Goal: Transaction & Acquisition: Purchase product/service

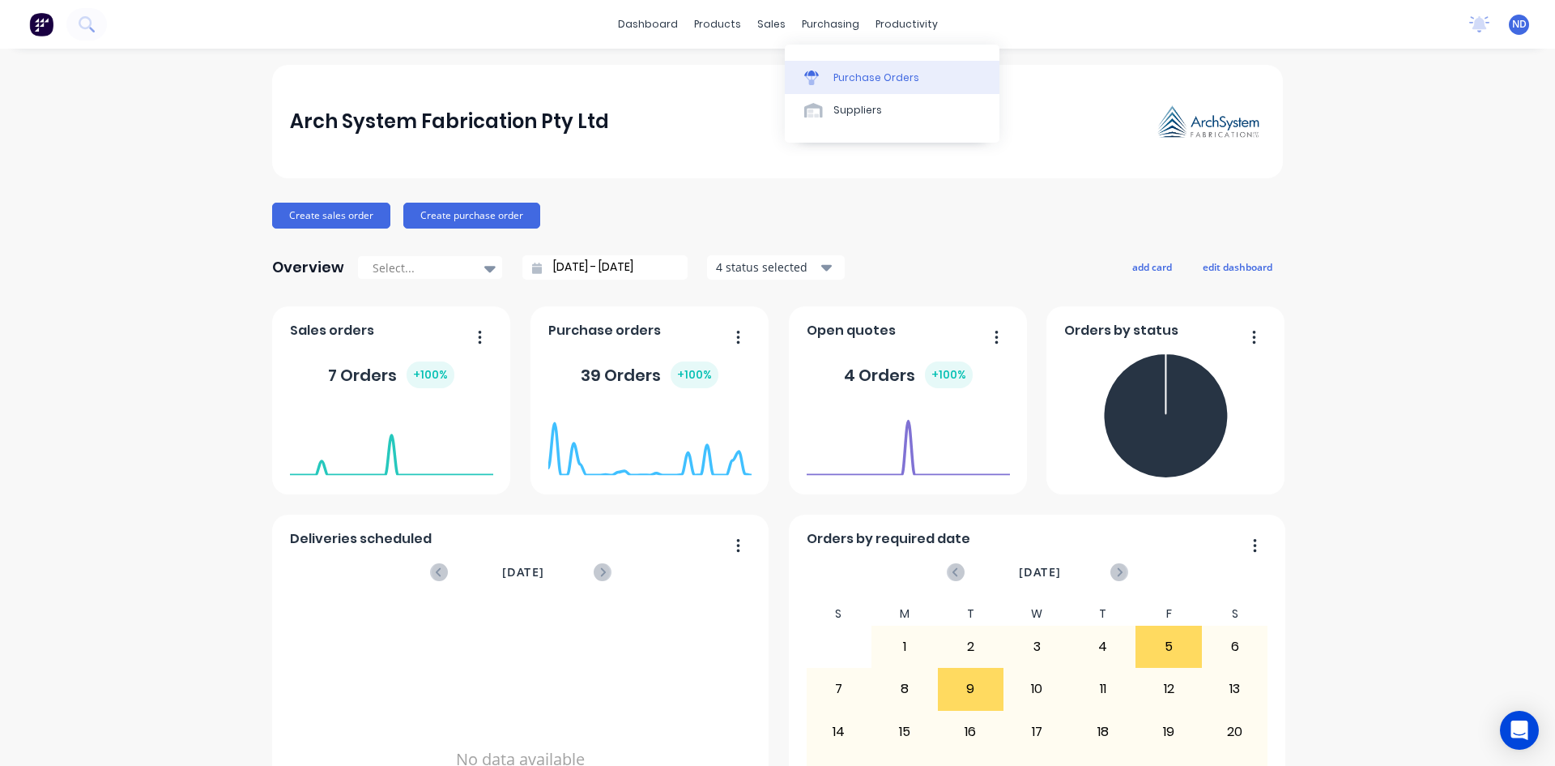
click at [823, 87] on link "Purchase Orders" at bounding box center [892, 77] width 215 height 32
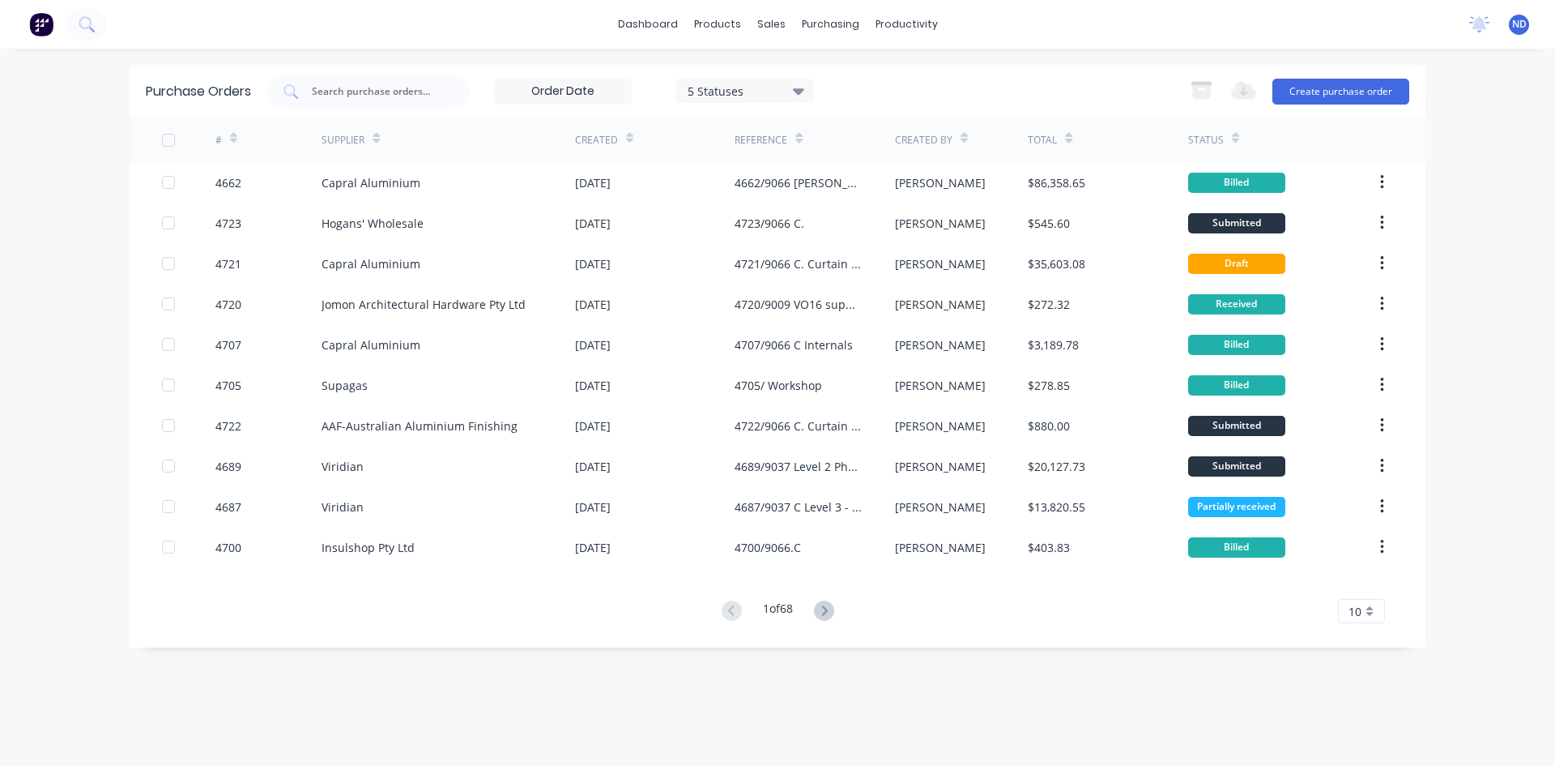
click at [628, 138] on icon at bounding box center [629, 138] width 7 height 12
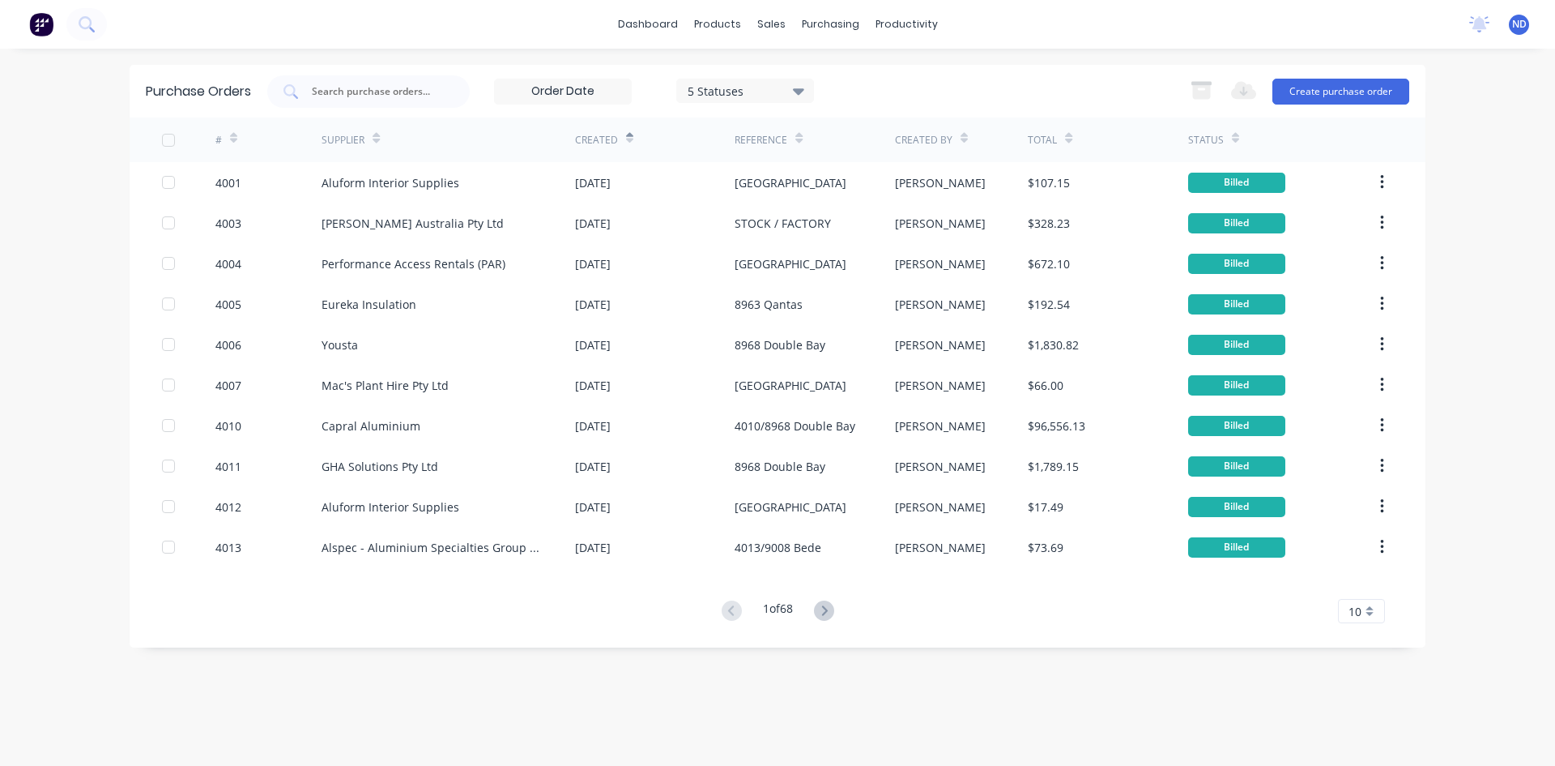
click at [628, 138] on icon at bounding box center [629, 138] width 7 height 12
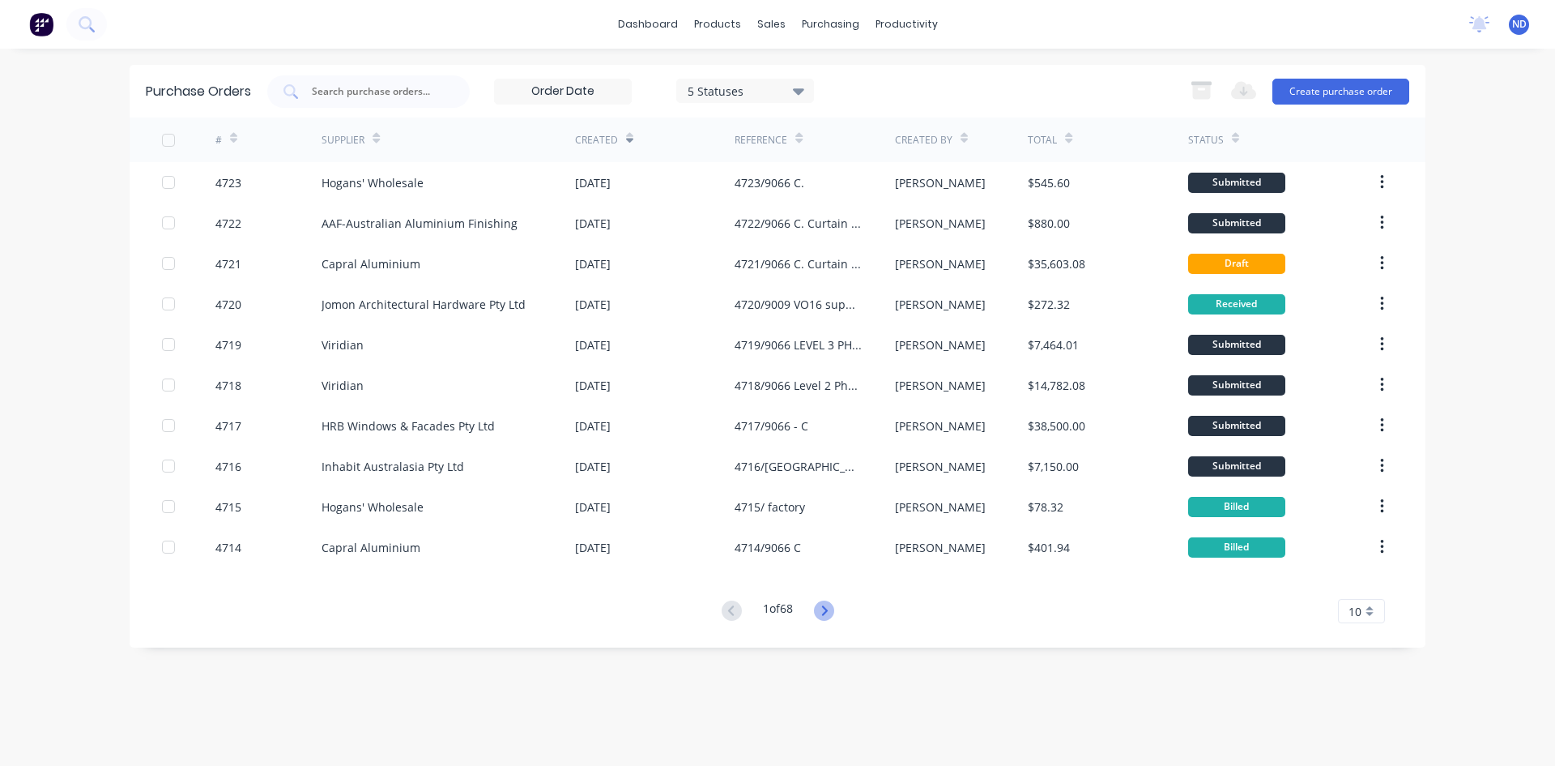
click at [827, 612] on icon at bounding box center [824, 610] width 6 height 10
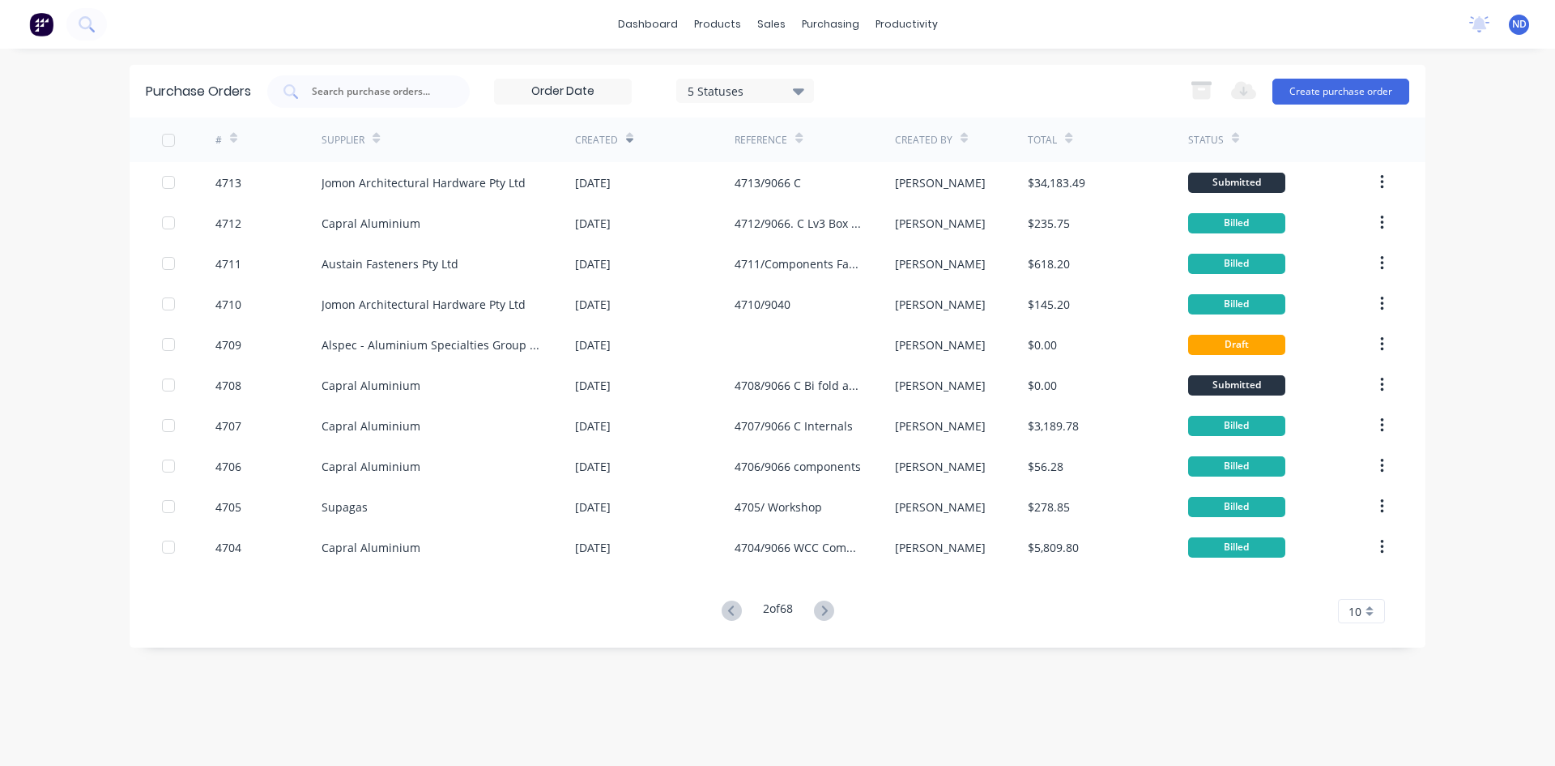
click at [827, 612] on icon at bounding box center [824, 610] width 6 height 10
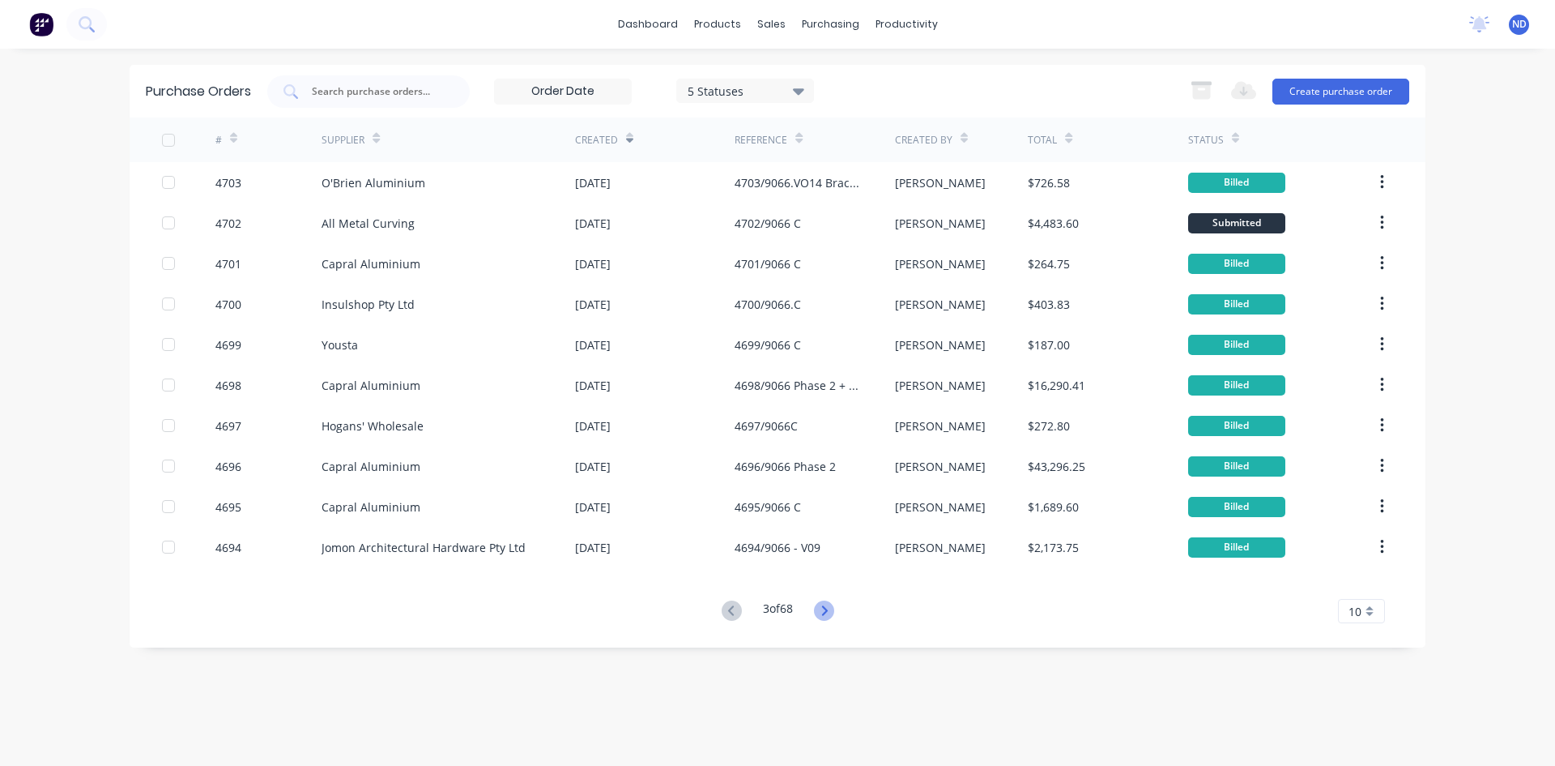
click at [834, 613] on icon at bounding box center [824, 610] width 20 height 20
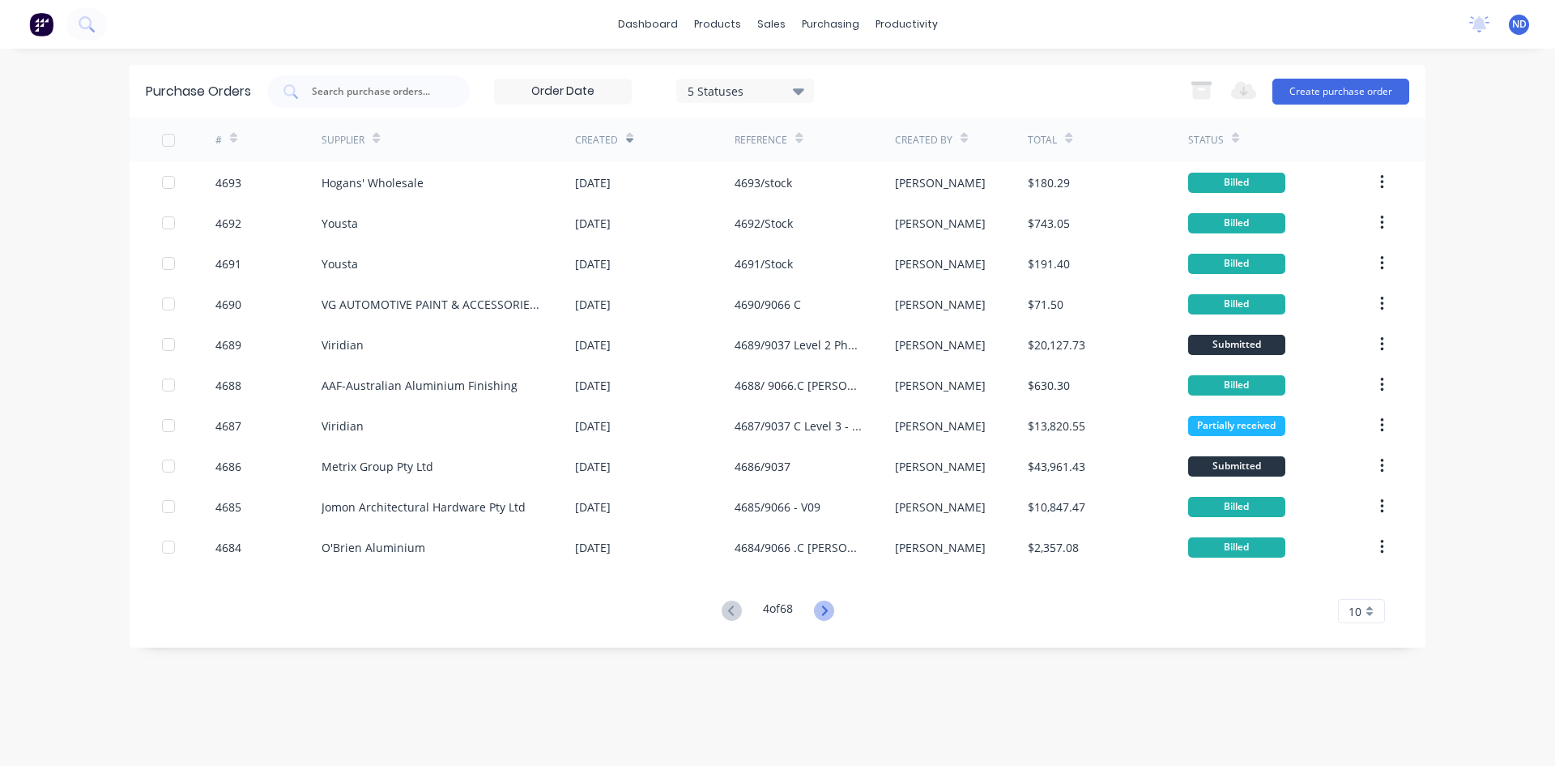
click at [834, 616] on icon at bounding box center [824, 610] width 20 height 20
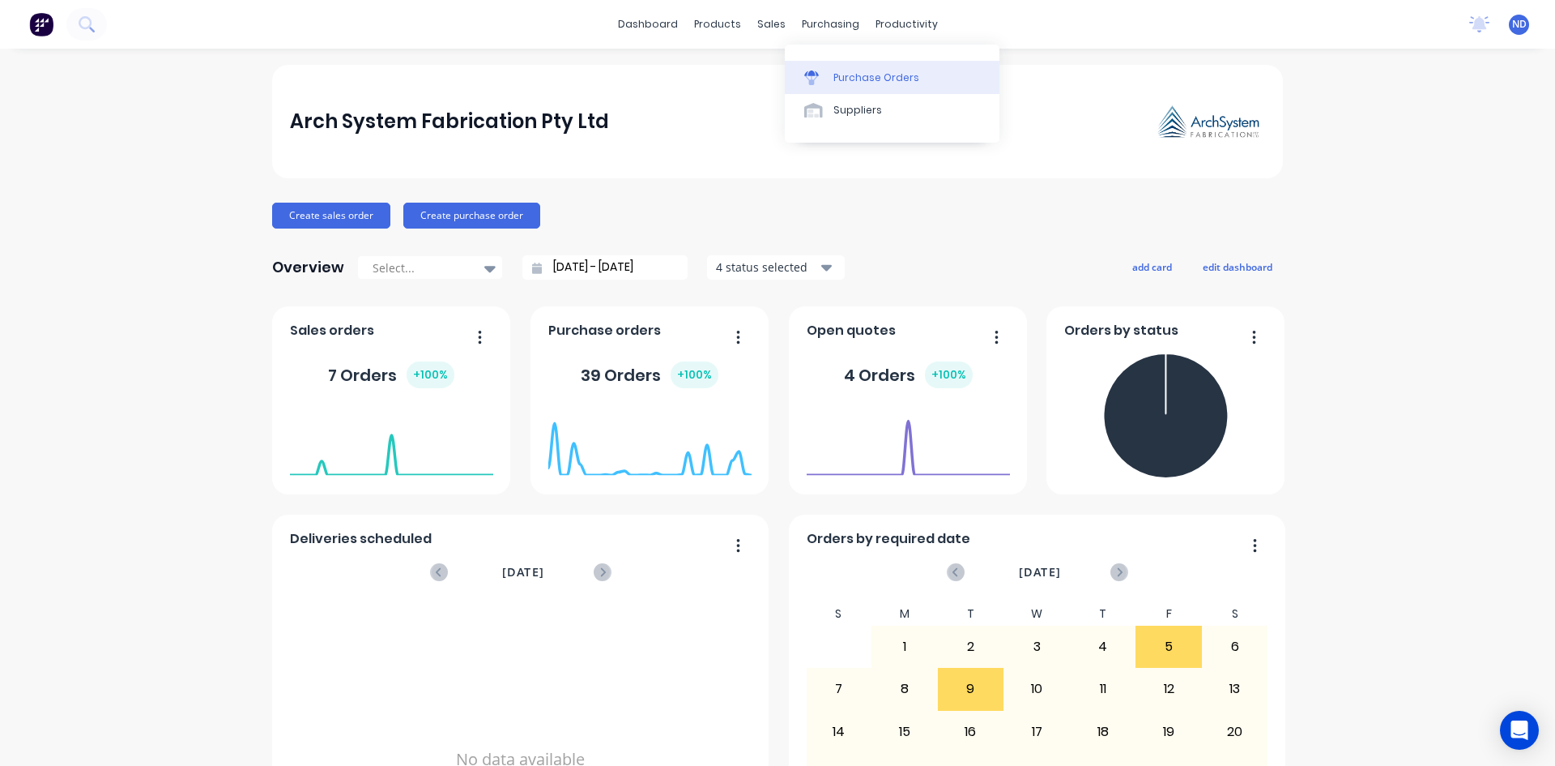
click at [838, 66] on link "Purchase Orders" at bounding box center [892, 77] width 215 height 32
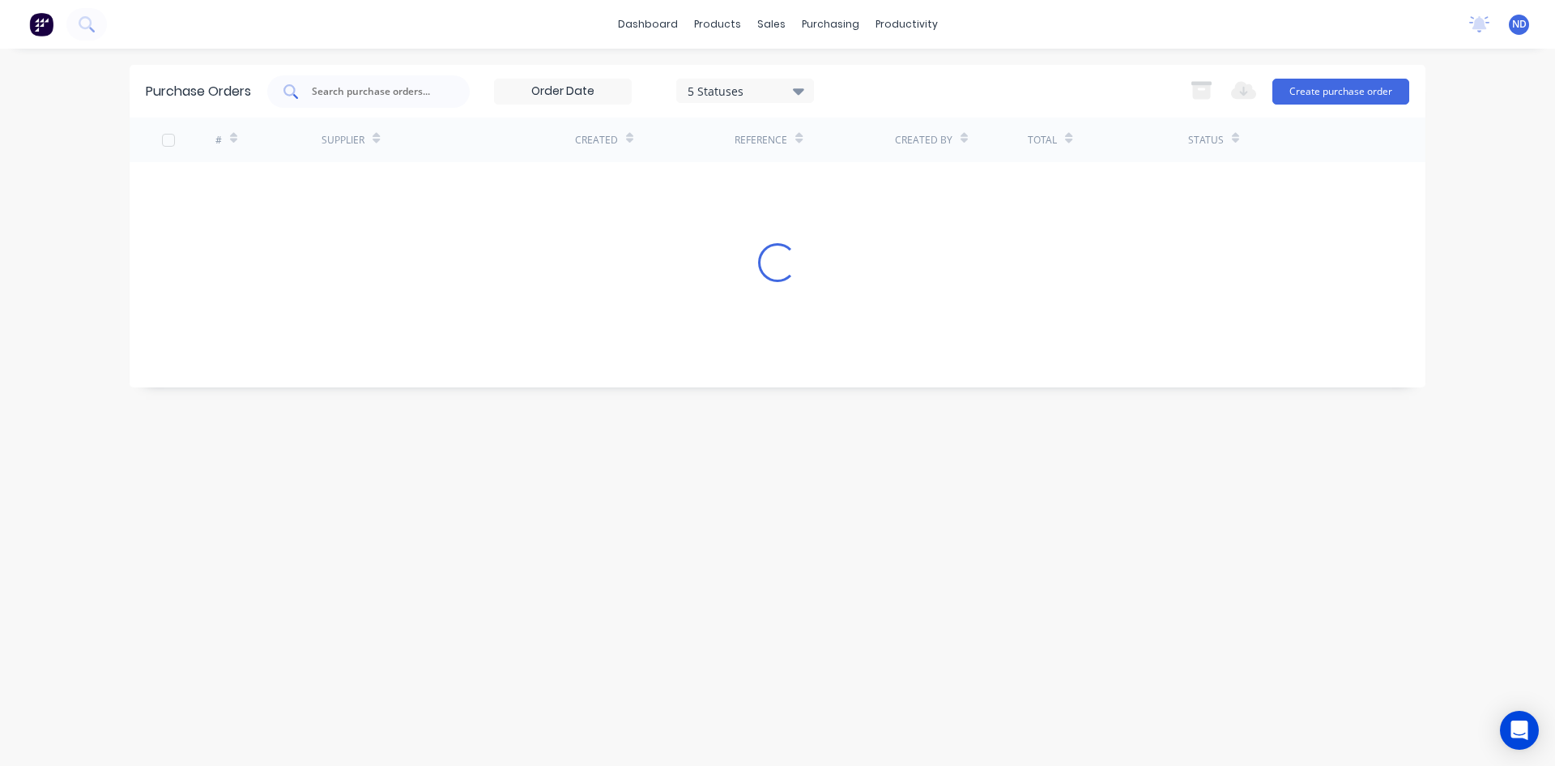
click at [379, 95] on input "text" at bounding box center [377, 91] width 134 height 16
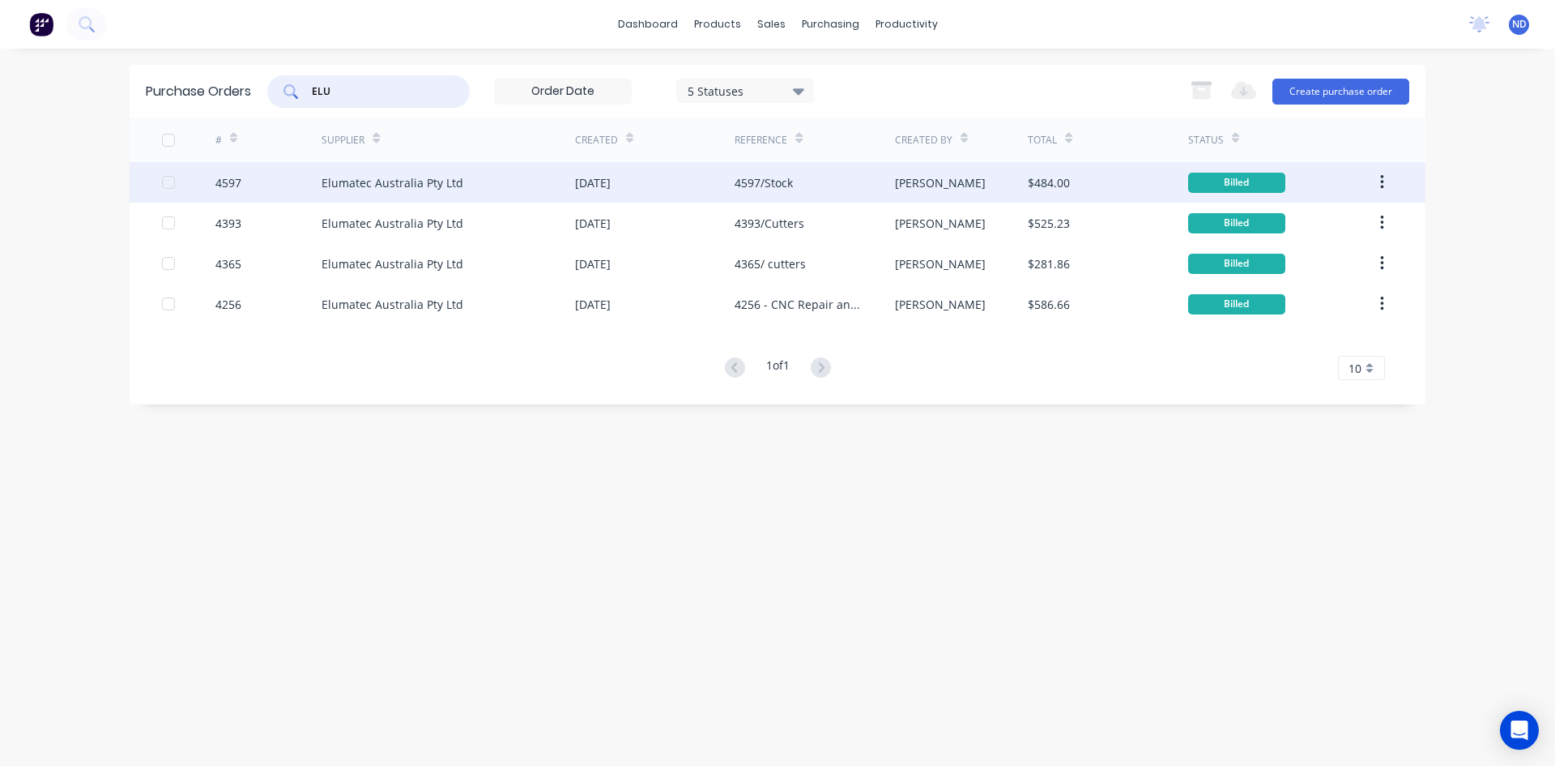
type input "ELU"
click at [416, 191] on div "Elumatec Australia Pty Ltd" at bounding box center [449, 182] width 254 height 41
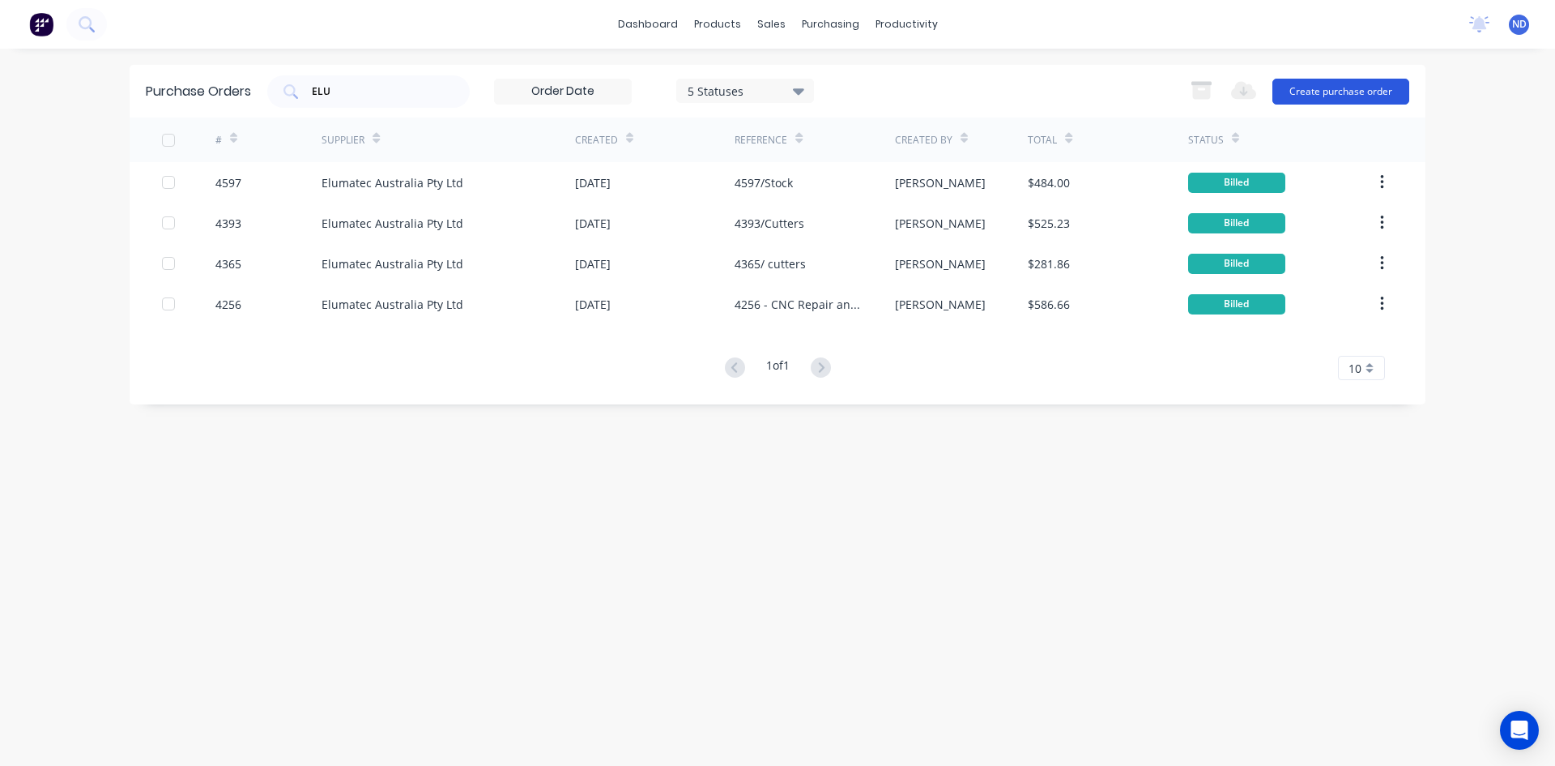
click at [1342, 92] on button "Create purchase order" at bounding box center [1341, 92] width 137 height 26
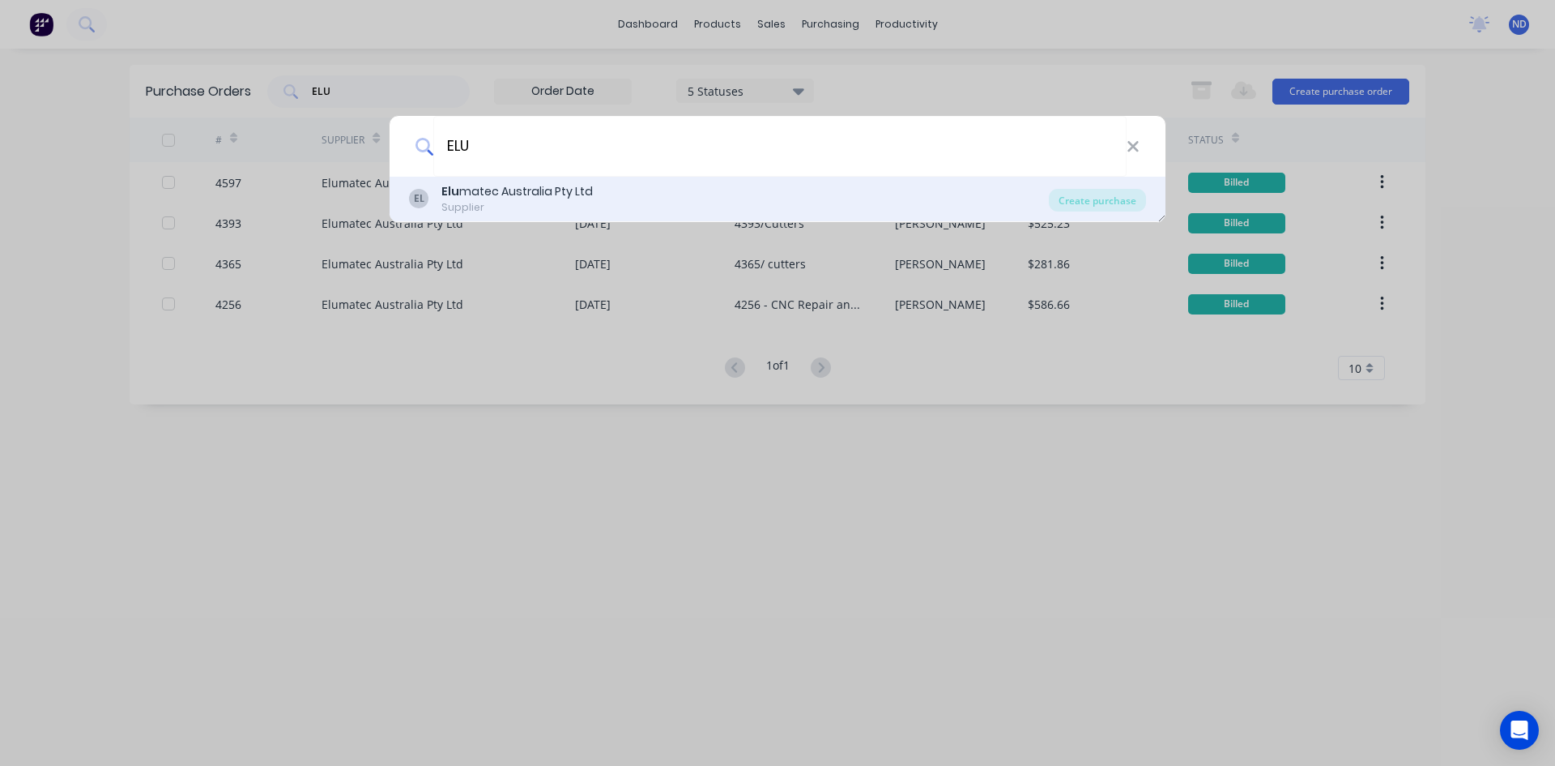
type input "ELU"
click at [585, 195] on div "Elu matec Australia Pty Ltd" at bounding box center [517, 191] width 151 height 17
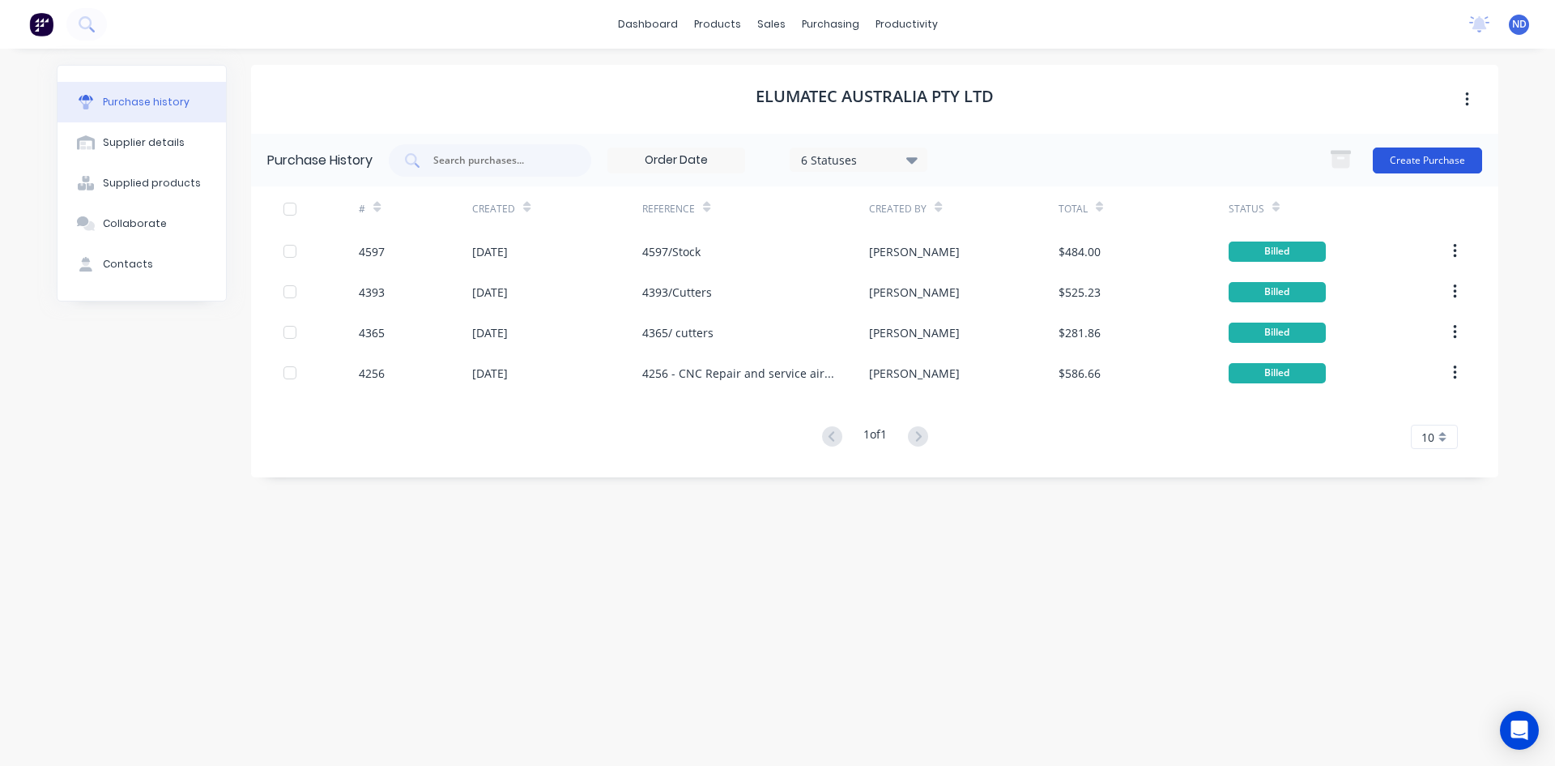
click at [1435, 154] on button "Create Purchase" at bounding box center [1427, 160] width 109 height 26
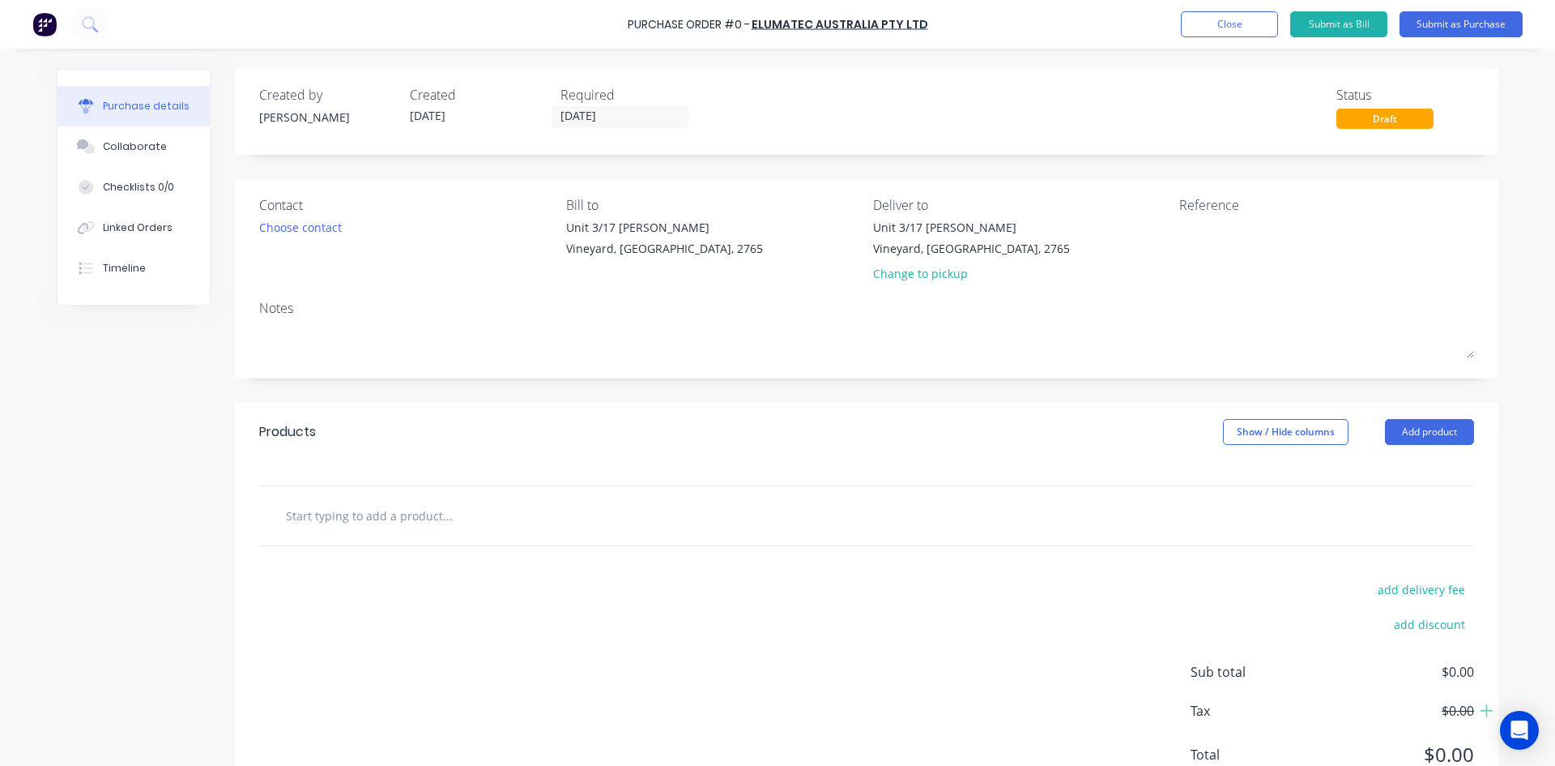
click at [370, 517] on input "text" at bounding box center [447, 515] width 324 height 32
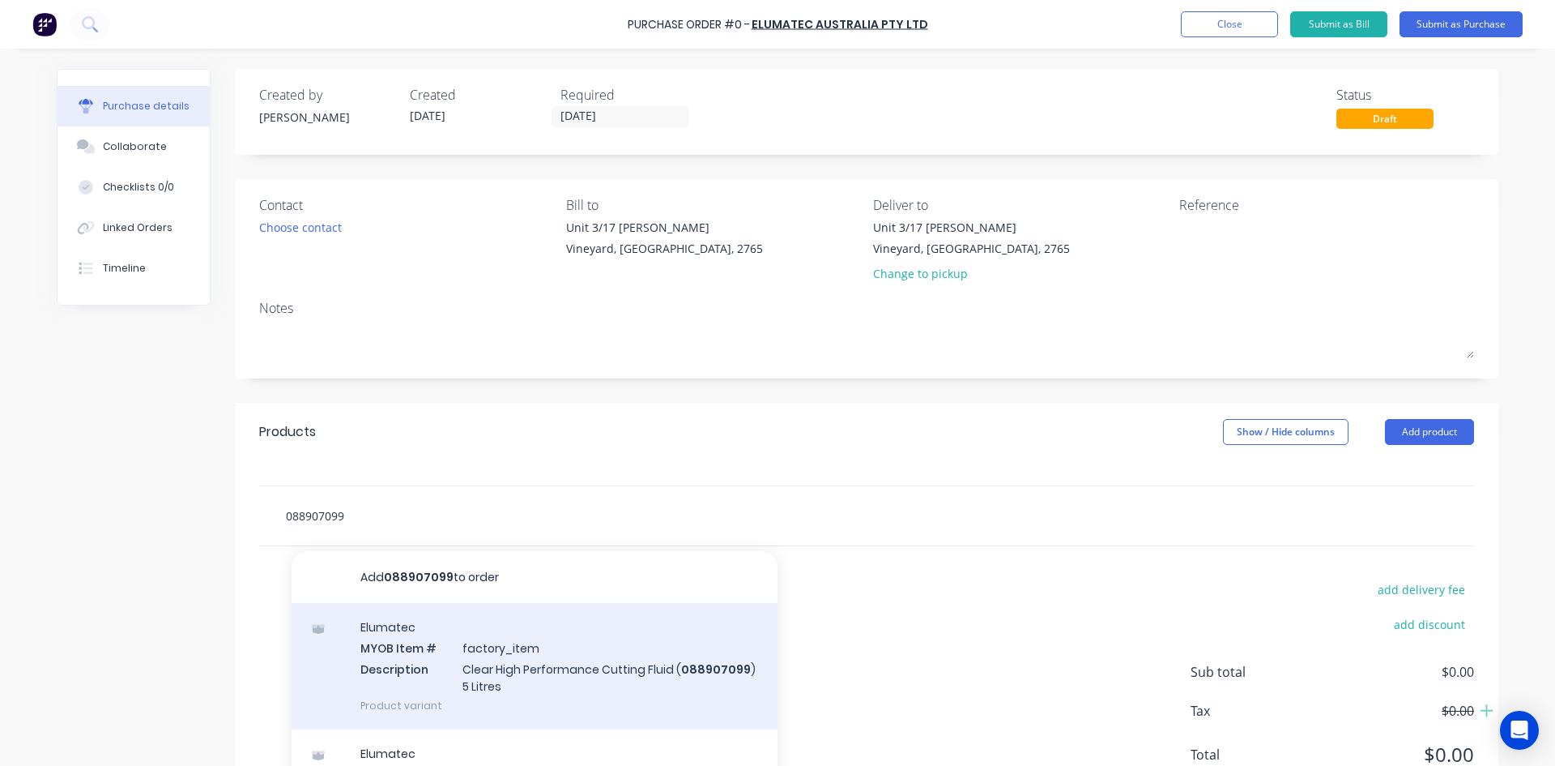
type input "088907099"
click at [510, 681] on div "Elumatec MYOB Item # factory_item Description Clear High Performance Cutting Fl…" at bounding box center [535, 666] width 486 height 126
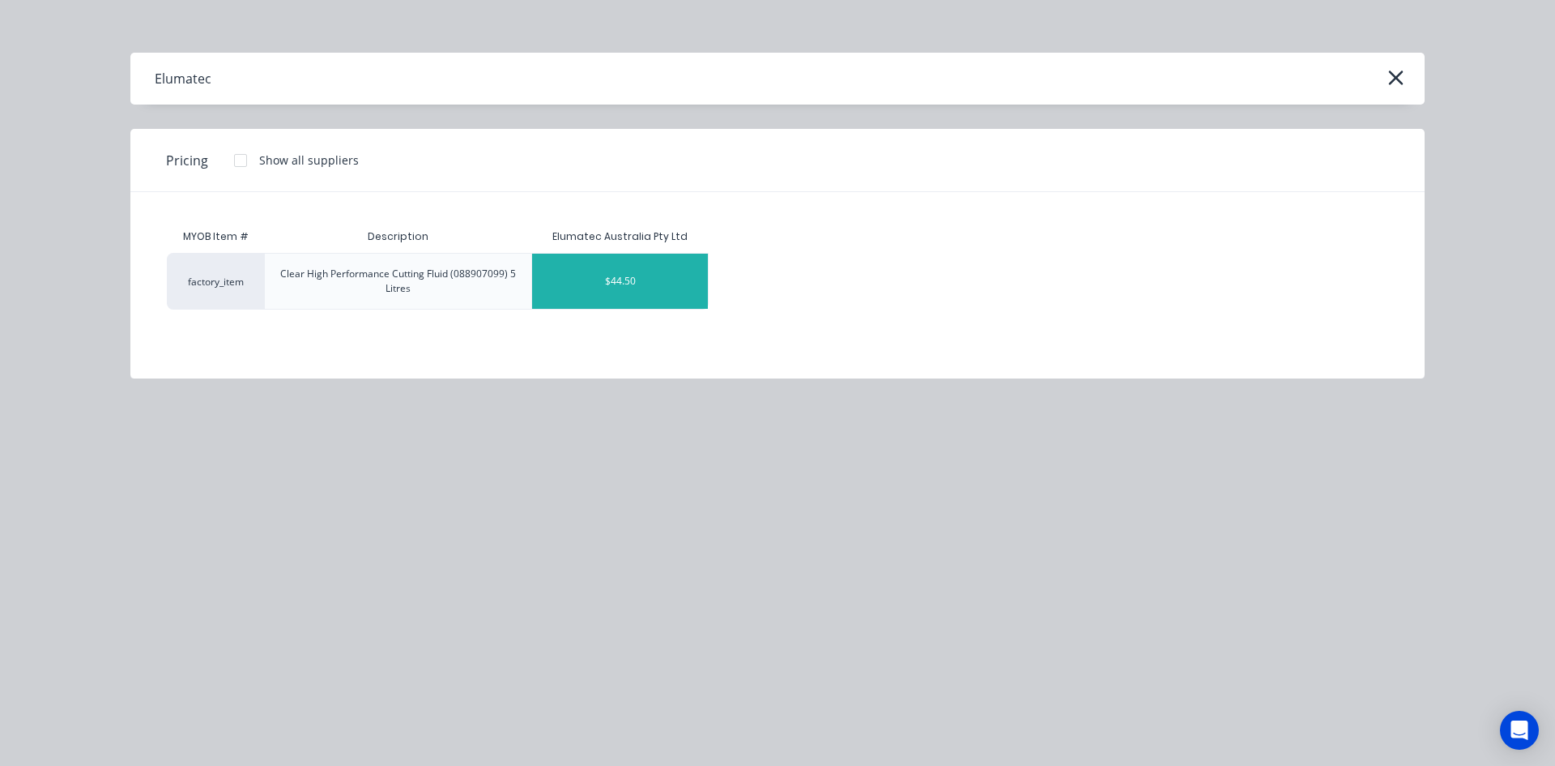
click at [655, 285] on div "$44.50" at bounding box center [620, 281] width 176 height 55
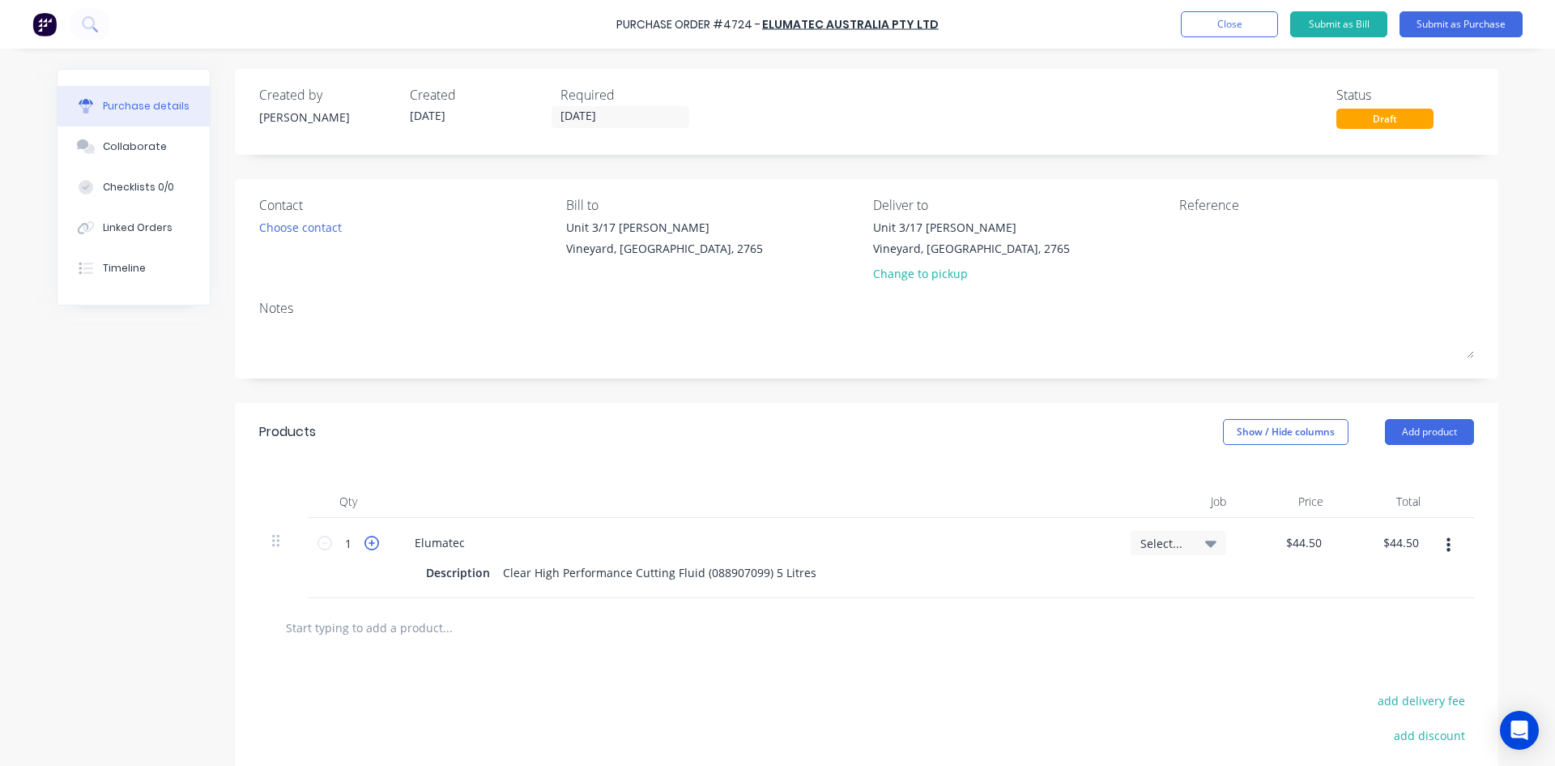
click at [365, 545] on icon at bounding box center [372, 543] width 15 height 15
type input "2"
type input "$89.00"
click at [1238, 21] on button "Close" at bounding box center [1229, 24] width 97 height 26
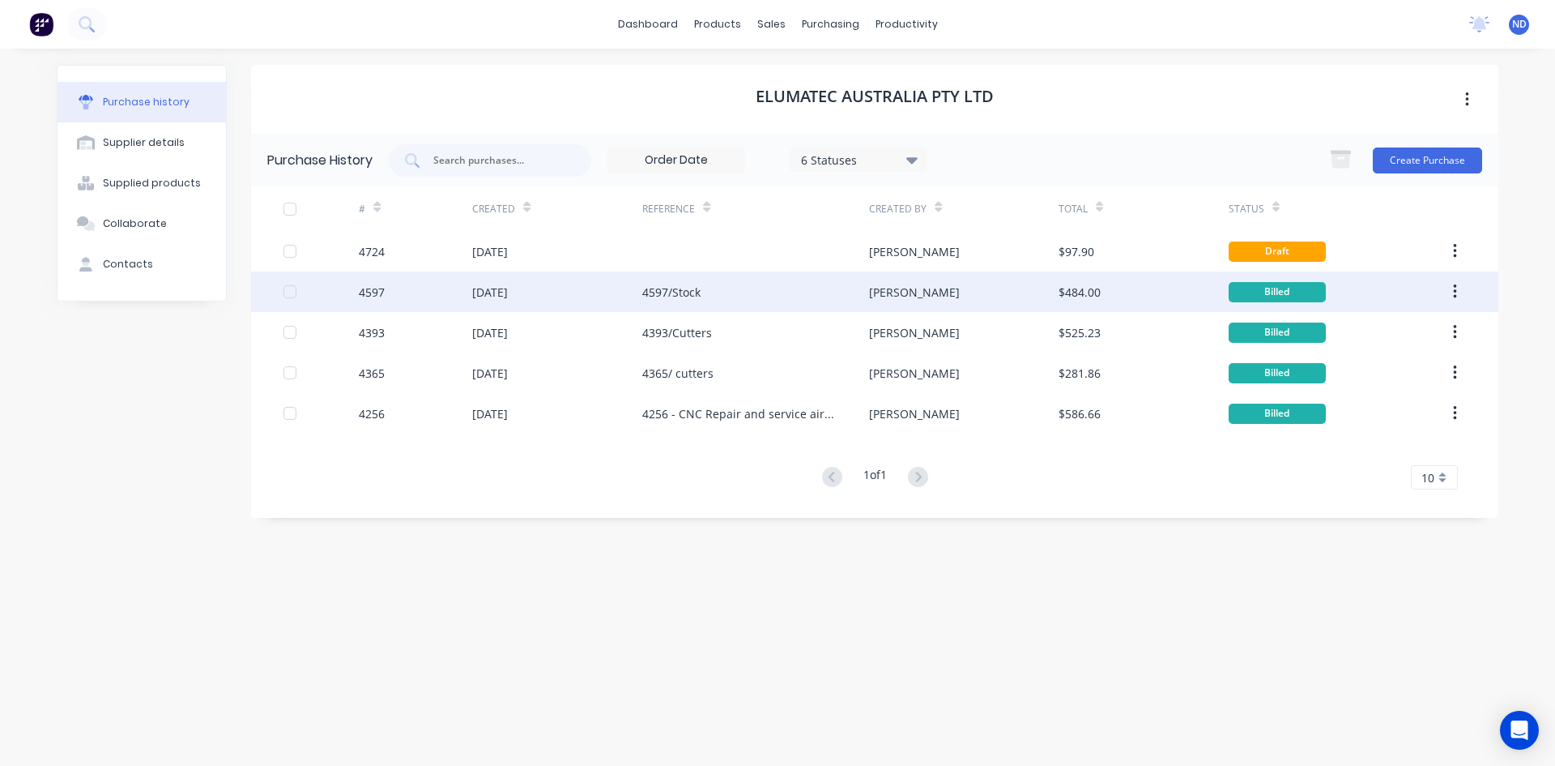
click at [514, 301] on div "[DATE]" at bounding box center [557, 291] width 170 height 41
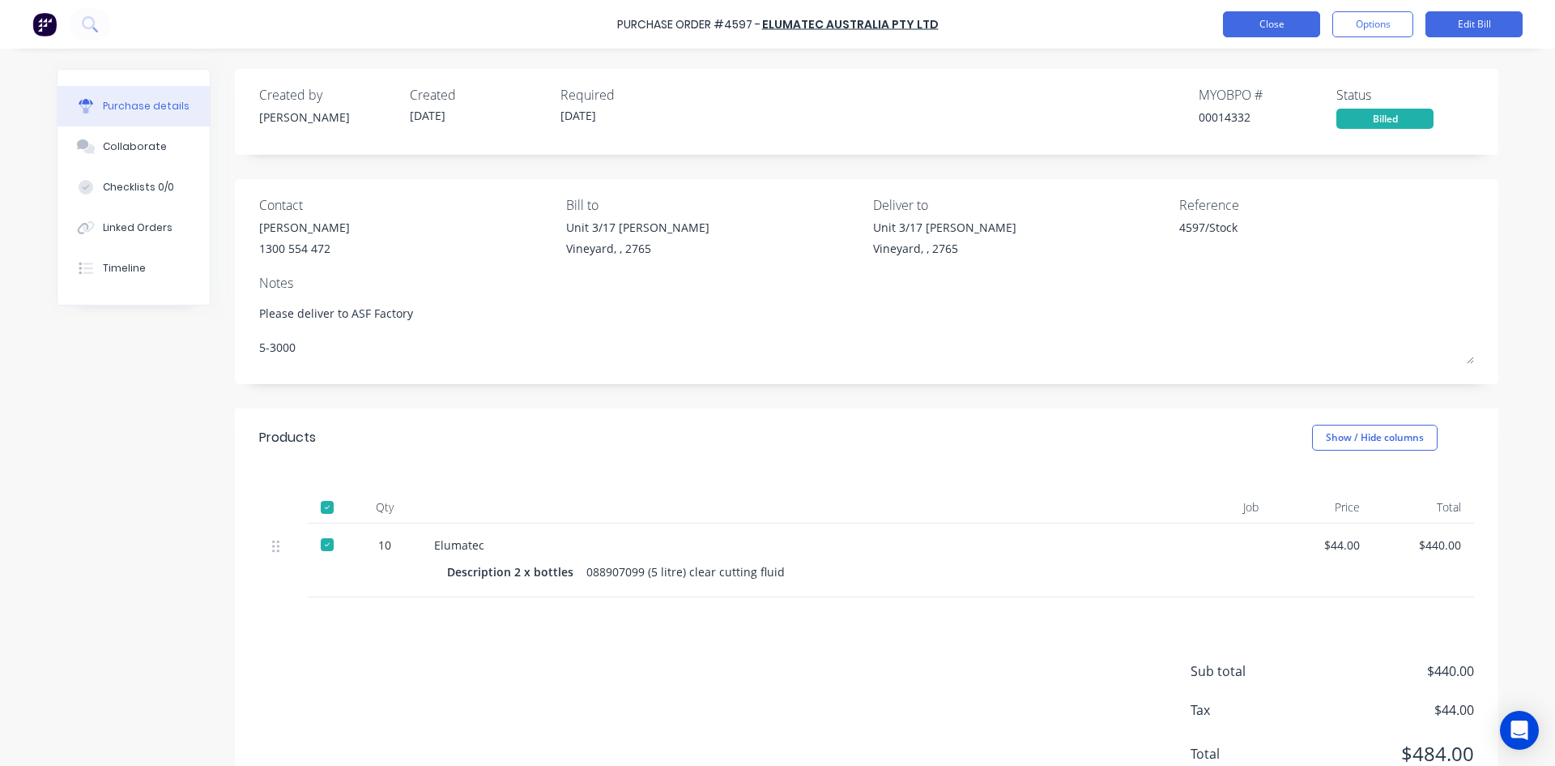
click at [1269, 25] on button "Close" at bounding box center [1271, 24] width 97 height 26
